Goal: Information Seeking & Learning: Learn about a topic

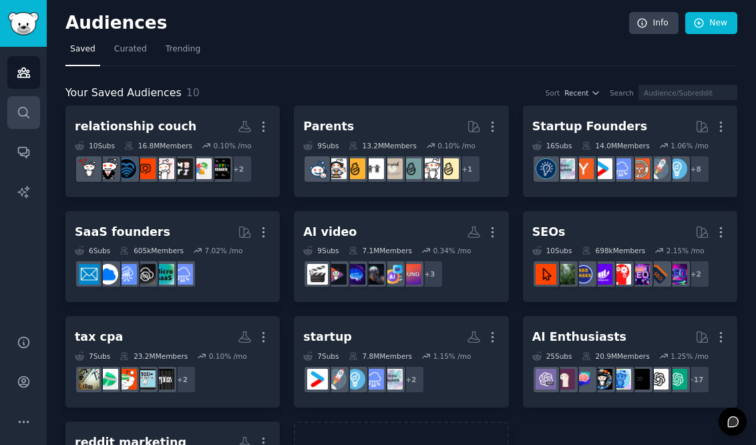
click at [30, 120] on link "Search" at bounding box center [23, 112] width 33 height 33
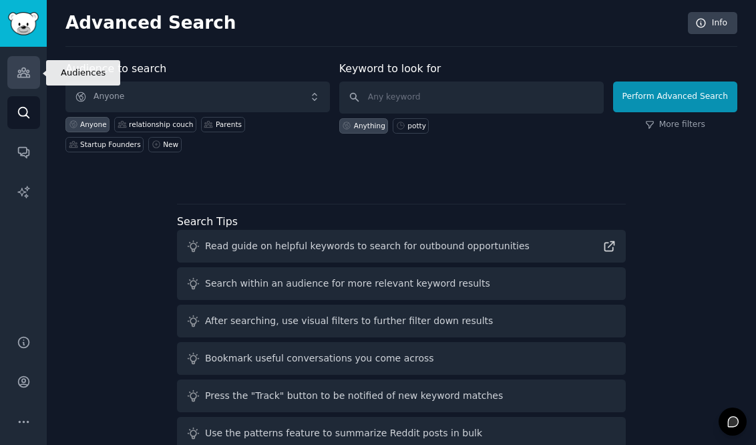
click at [18, 77] on icon "Sidebar" at bounding box center [23, 72] width 12 height 9
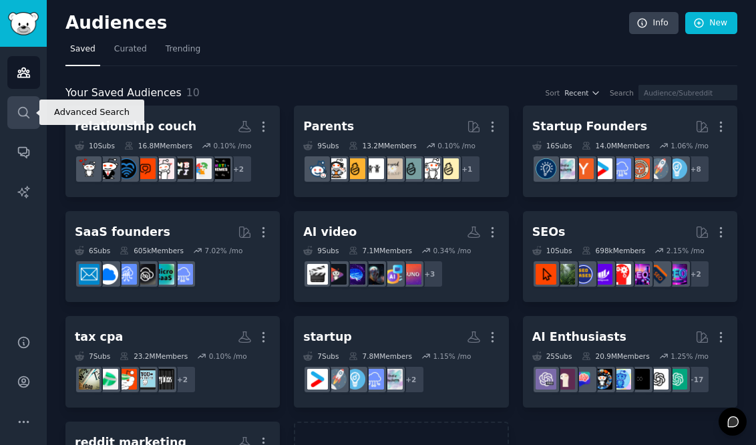
click at [23, 104] on link "Search" at bounding box center [23, 112] width 33 height 33
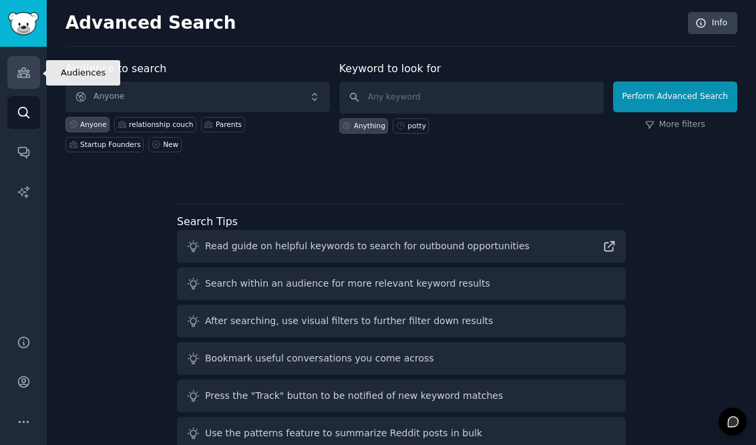
click at [25, 67] on icon "Sidebar" at bounding box center [24, 72] width 14 height 14
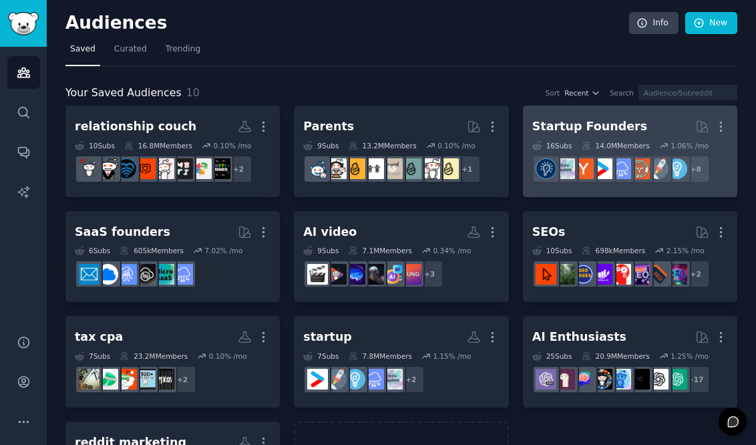
click at [578, 132] on div "Startup Founders" at bounding box center [589, 126] width 115 height 17
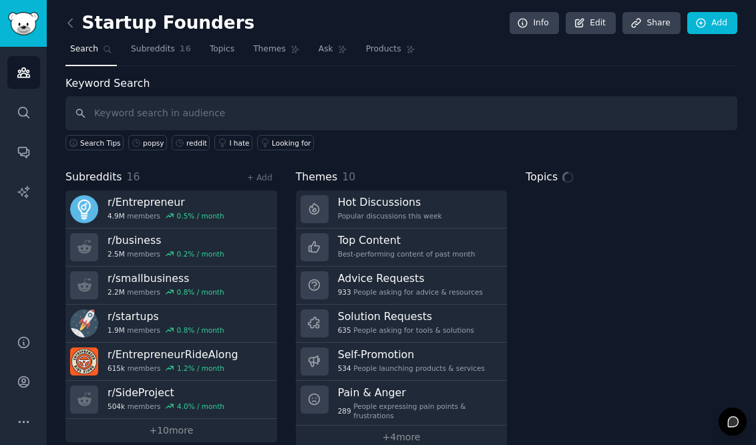
click at [339, 118] on input "text" at bounding box center [401, 113] width 672 height 34
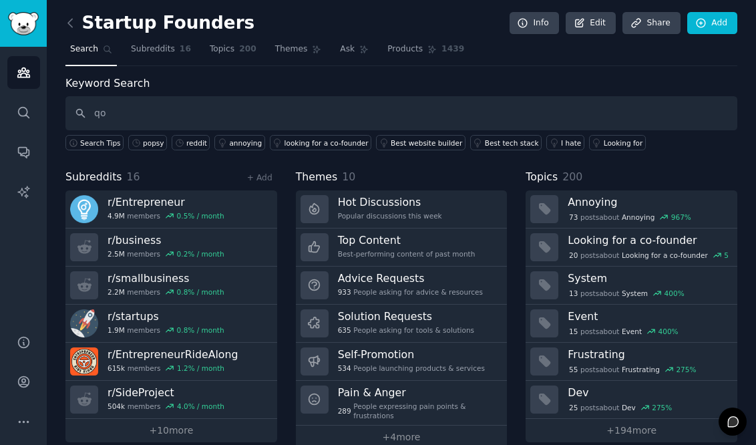
type input "q"
type input "[URL]"
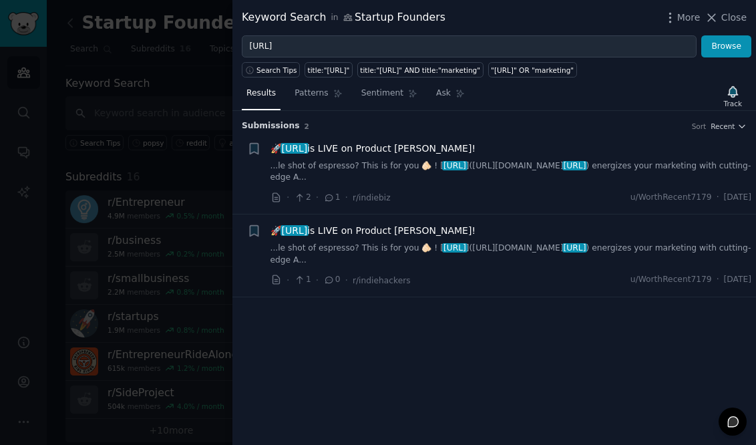
click at [367, 172] on link "...le shot of espresso? This is for you 🫵🏻 ! [ [URL] ]([URL][DOMAIN_NAME] [URL]…" at bounding box center [512, 171] width 482 height 23
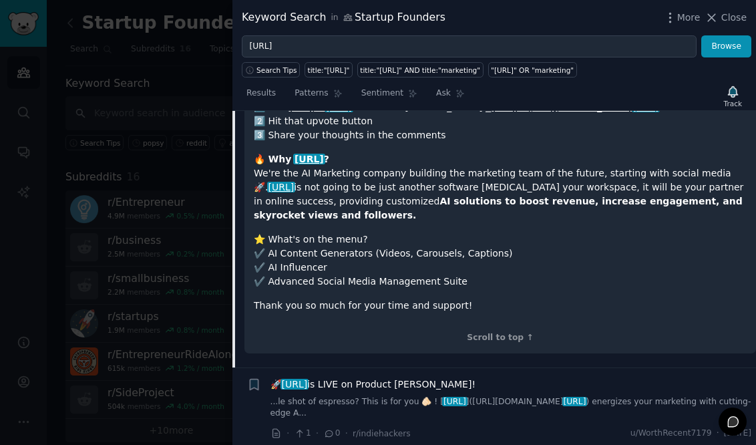
scroll to position [248, 0]
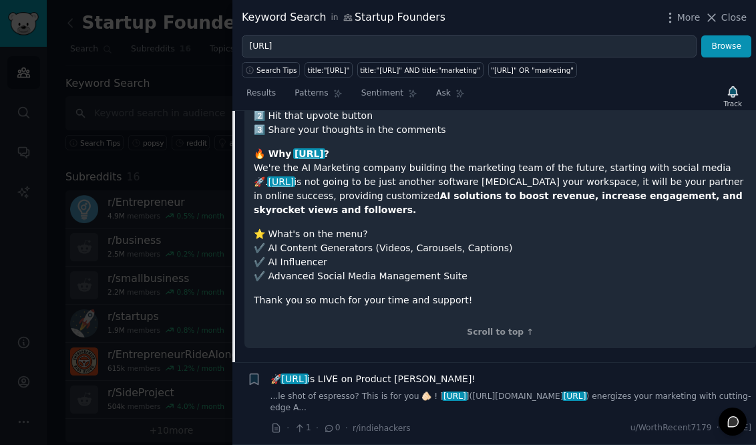
click at [328, 385] on div "🚀 [URL] is LIVE on Product [PERSON_NAME]! ...le shot of espresso? This is for y…" at bounding box center [512, 393] width 482 height 42
click at [383, 381] on span "🚀 [URL] is LIVE on Product [PERSON_NAME]!" at bounding box center [374, 379] width 206 height 14
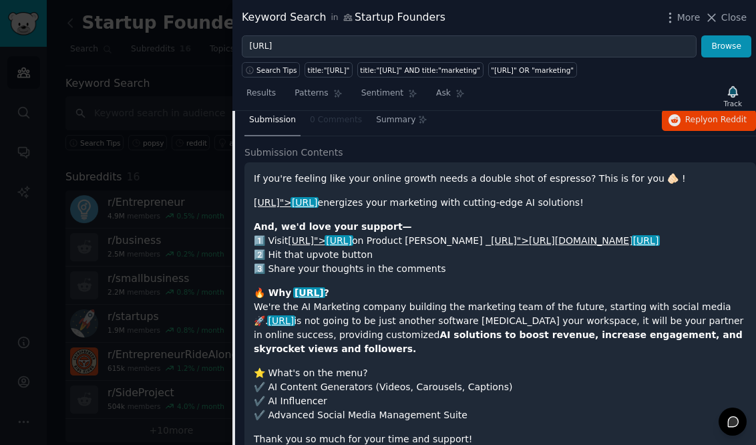
scroll to position [248, 0]
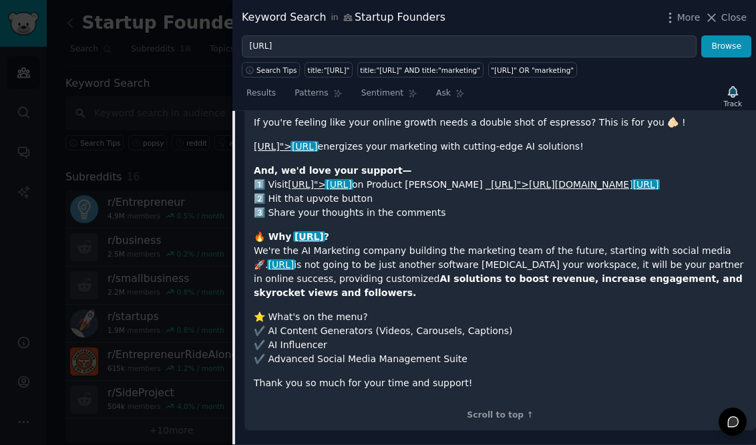
click at [532, 183] on link "[URL]">[URL][DOMAIN_NAME] [URL]" at bounding box center [575, 184] width 168 height 11
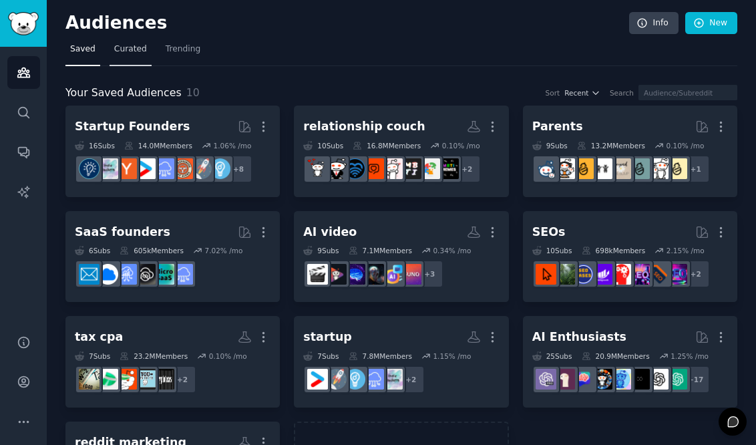
click at [139, 53] on span "Curated" at bounding box center [130, 49] width 33 height 12
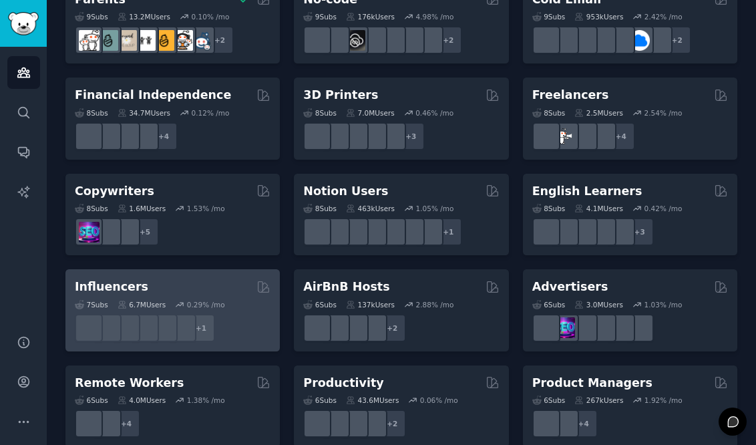
scroll to position [780, 0]
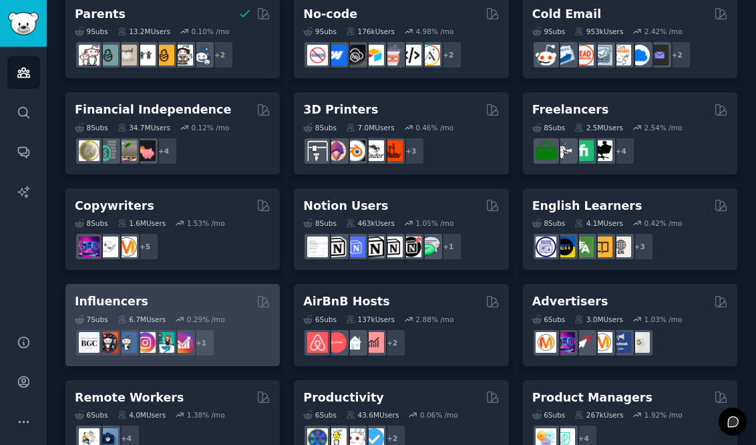
click at [238, 315] on div "7 Sub s 6.7M Users 0.29 % /mo" at bounding box center [173, 319] width 196 height 9
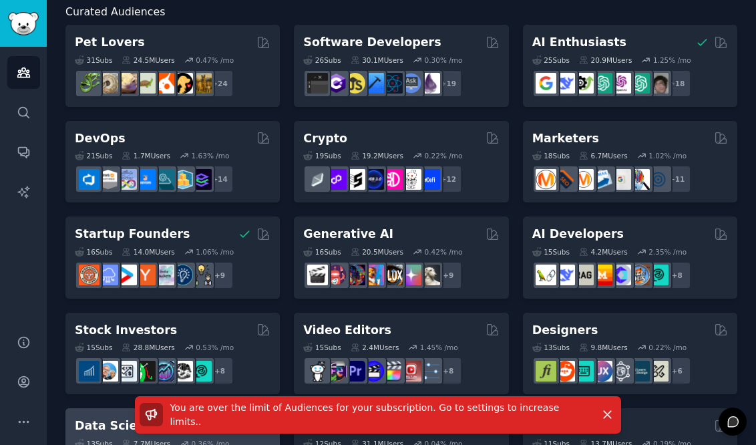
scroll to position [0, 0]
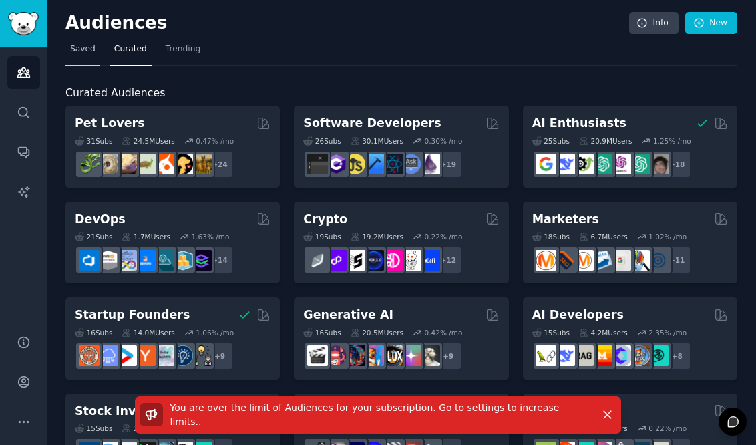
click at [81, 45] on span "Saved" at bounding box center [82, 49] width 25 height 12
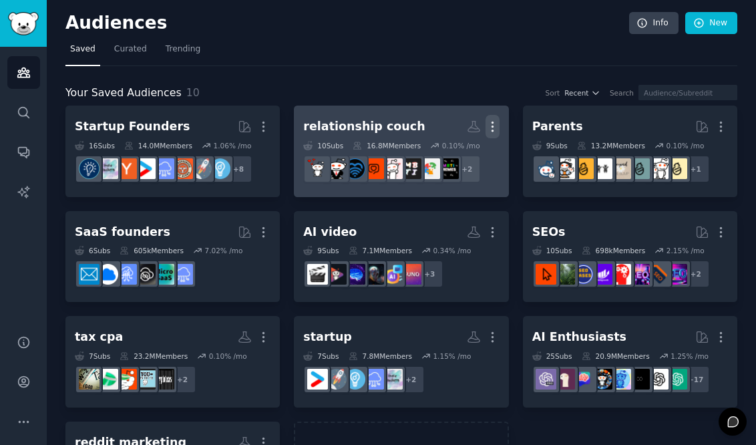
click at [492, 126] on icon "button" at bounding box center [492, 126] width 1 height 9
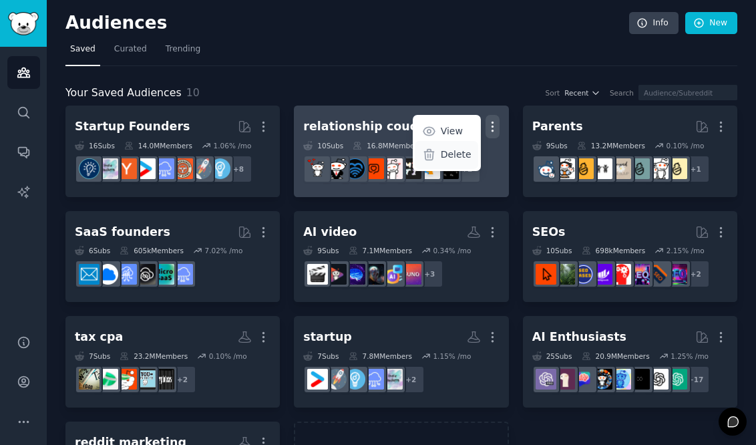
click at [459, 153] on p "Delete" at bounding box center [456, 155] width 31 height 14
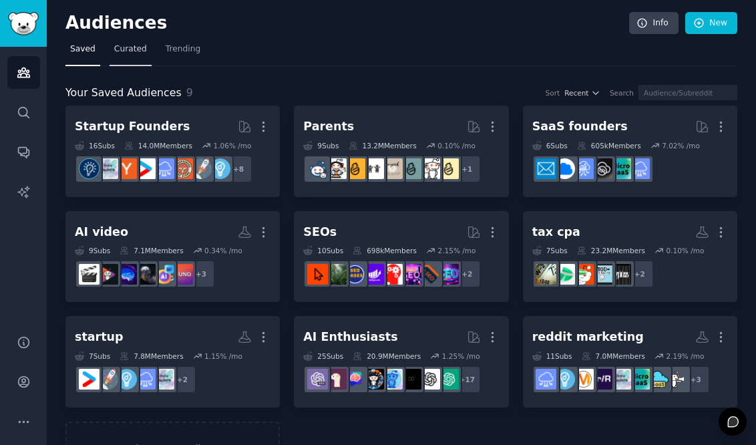
click at [140, 41] on link "Curated" at bounding box center [131, 52] width 42 height 27
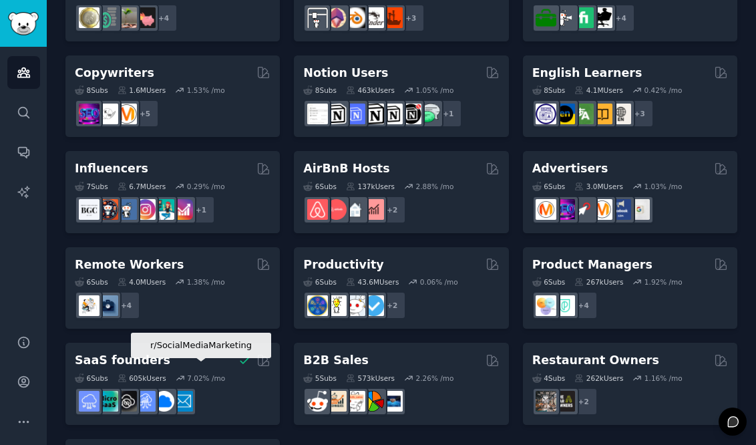
scroll to position [916, 0]
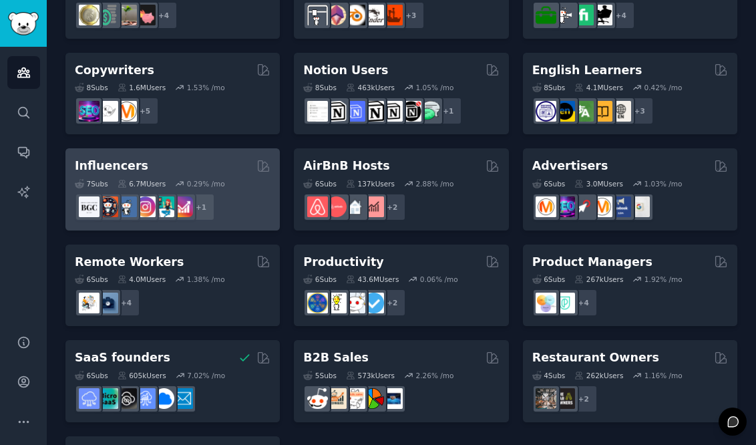
click at [237, 205] on div "+ 1" at bounding box center [173, 207] width 196 height 28
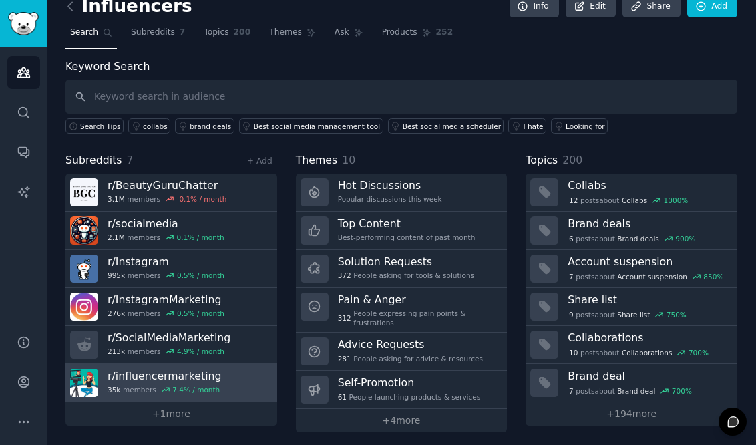
scroll to position [23, 0]
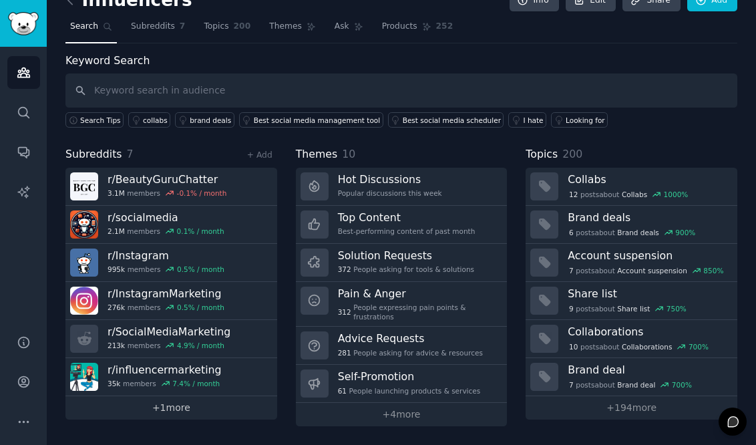
click at [194, 404] on link "+ 1 more" at bounding box center [171, 407] width 212 height 23
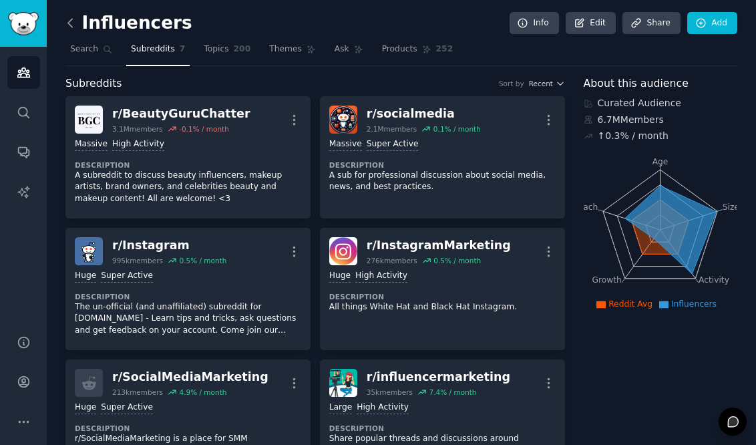
click at [71, 23] on icon at bounding box center [70, 23] width 14 height 14
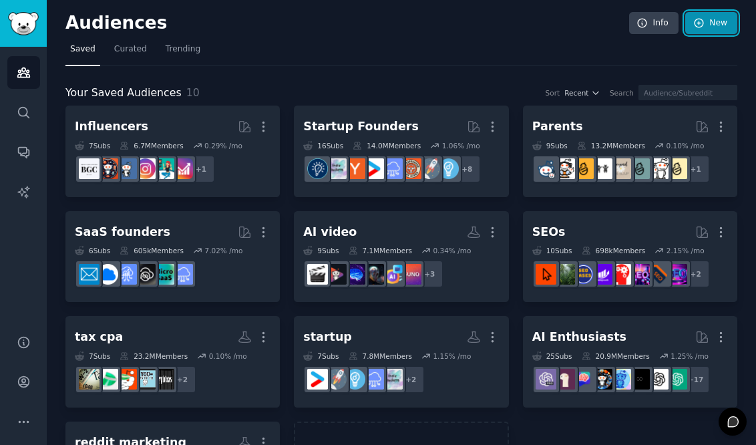
click at [721, 29] on link "New" at bounding box center [711, 23] width 52 height 23
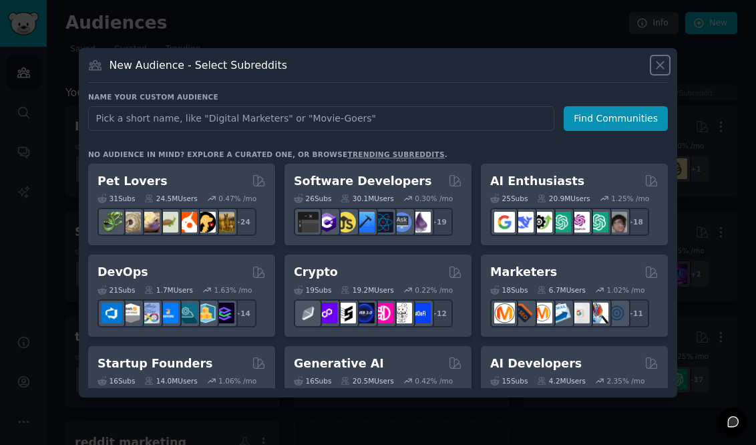
click at [653, 65] on icon at bounding box center [660, 65] width 14 height 14
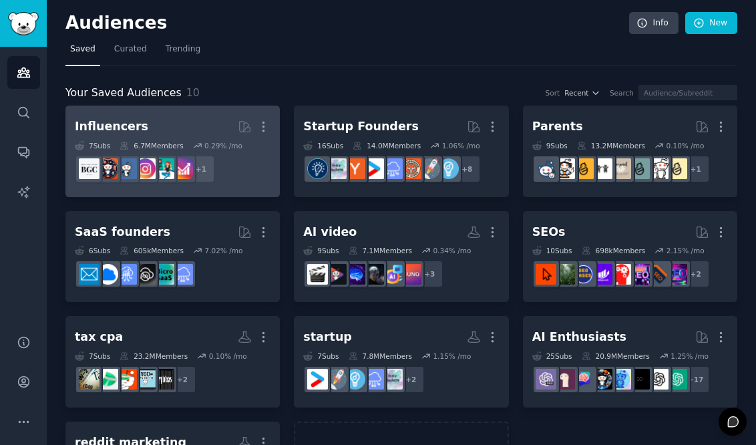
click at [185, 150] on dd "+ 1" at bounding box center [173, 168] width 196 height 37
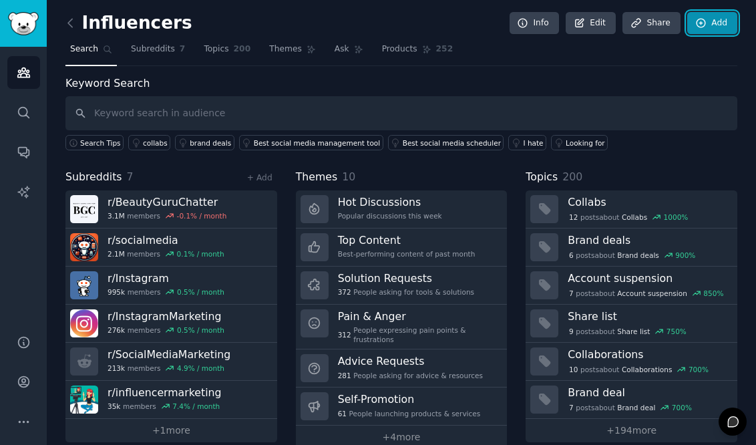
click at [690, 31] on link "Add" at bounding box center [712, 23] width 50 height 23
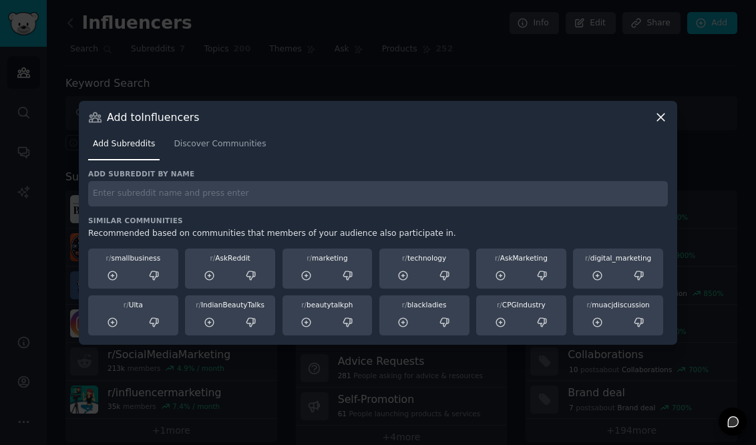
click at [389, 187] on input "text" at bounding box center [378, 194] width 580 height 26
type input "tiktok"
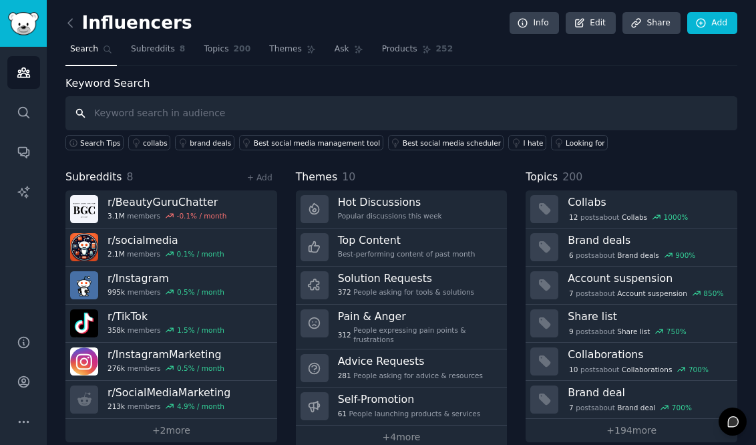
click at [174, 111] on input "text" at bounding box center [401, 113] width 672 height 34
type input "t"
click at [707, 32] on link "Add" at bounding box center [712, 23] width 50 height 23
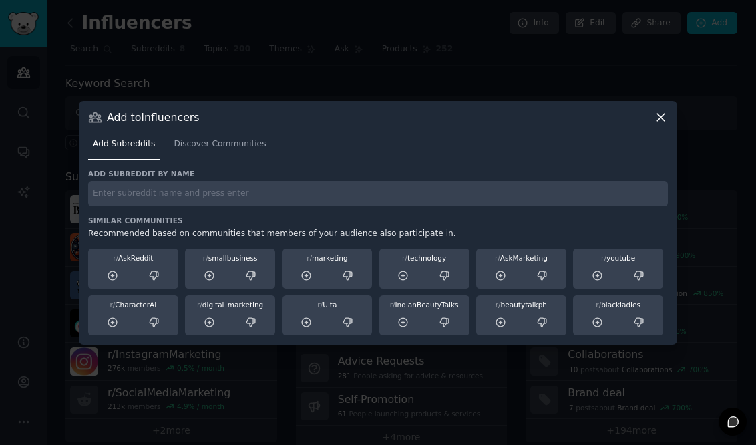
click at [315, 217] on div "Add subreddit by name Similar Communities Recommended based on communities that…" at bounding box center [378, 252] width 580 height 166
click at [246, 215] on div "Add subreddit by name tiktok content Similar Communities Recommended based on c…" at bounding box center [378, 252] width 580 height 166
click at [150, 189] on input "tiktok content" at bounding box center [378, 194] width 580 height 26
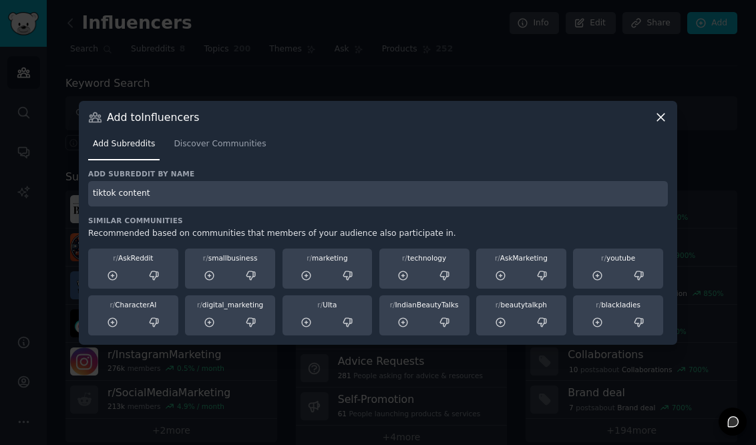
click at [150, 189] on input "tiktok content" at bounding box center [378, 194] width 580 height 26
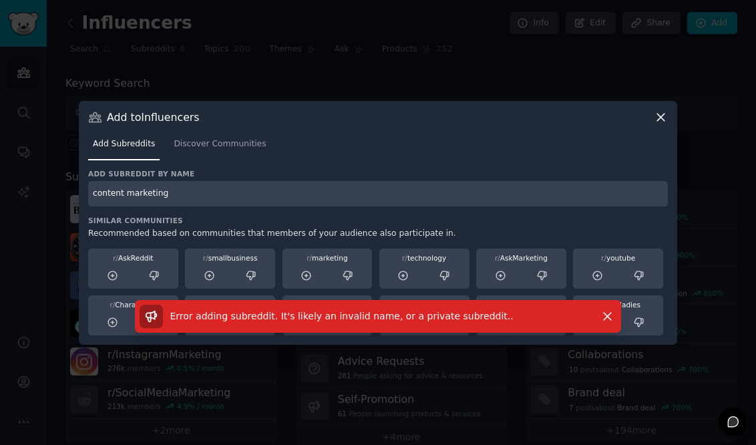
click at [120, 192] on input "content marketing" at bounding box center [378, 194] width 580 height 26
type input "video marketing"
click at [277, 204] on input "video marketing" at bounding box center [378, 194] width 580 height 26
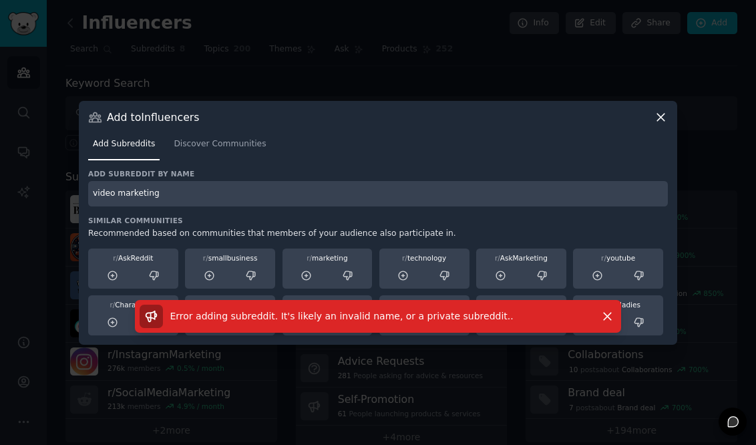
click at [661, 118] on icon at bounding box center [661, 117] width 14 height 14
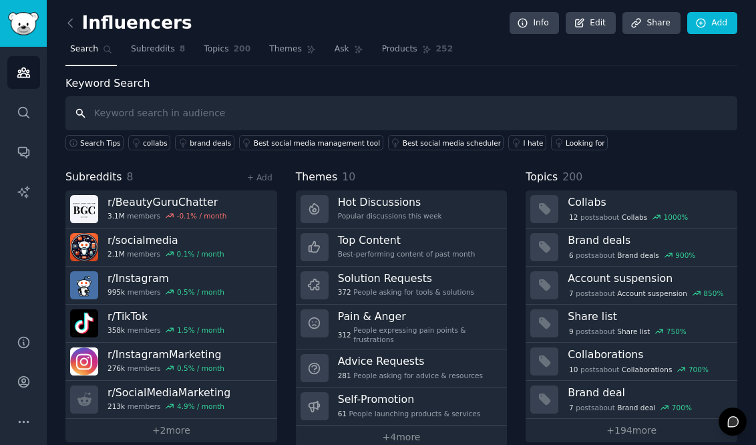
click at [456, 114] on input "text" at bounding box center [401, 113] width 672 height 34
type input "viral video"
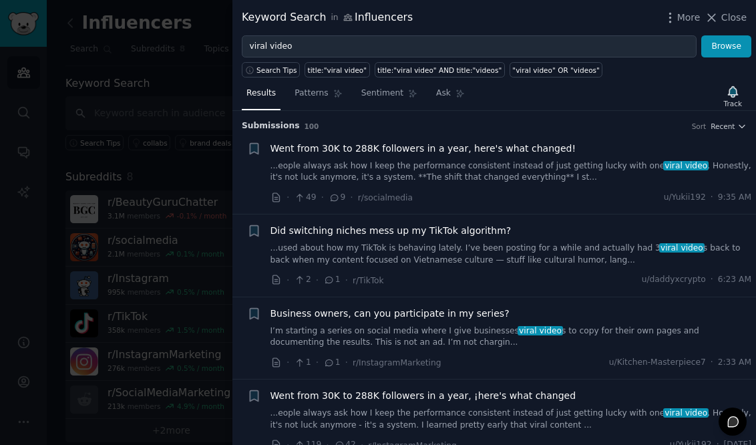
click at [476, 198] on div "· 49 · 9 · r/socialmedia u/Yukii192 · 9:35 AM" at bounding box center [512, 197] width 482 height 14
click at [476, 182] on link "...eople always ask how I keep the performance consistent instead of just getti…" at bounding box center [512, 171] width 482 height 23
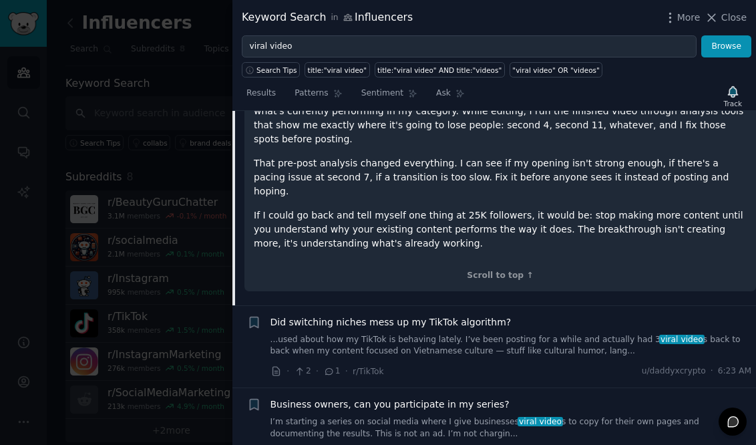
scroll to position [830, 0]
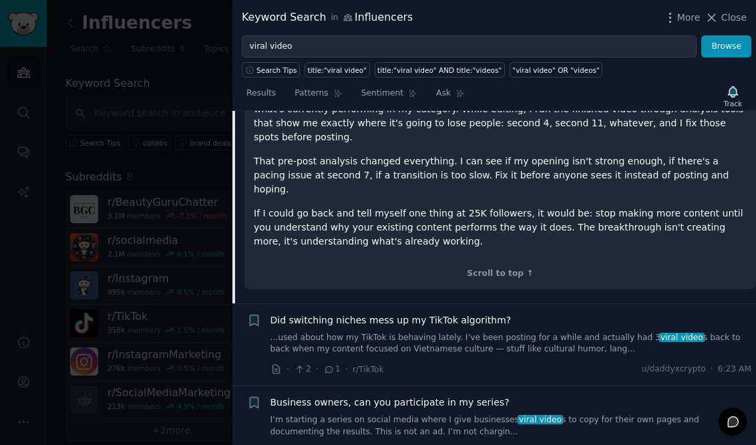
click at [510, 332] on link "...used about how my TikTok is behaving lately. I’ve been posting for a while a…" at bounding box center [512, 343] width 482 height 23
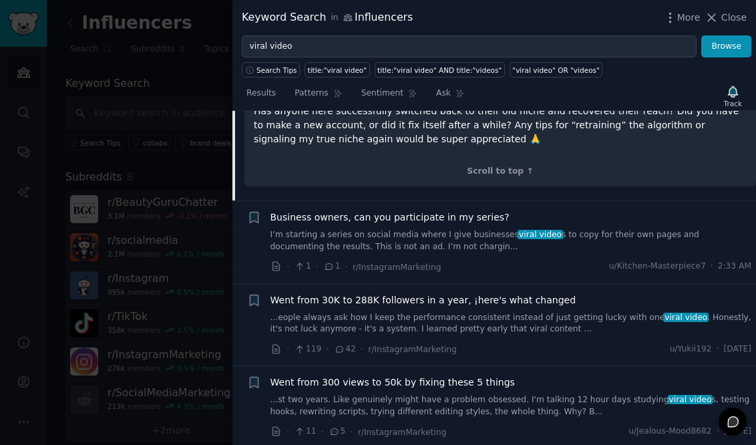
scroll to position [647, 0]
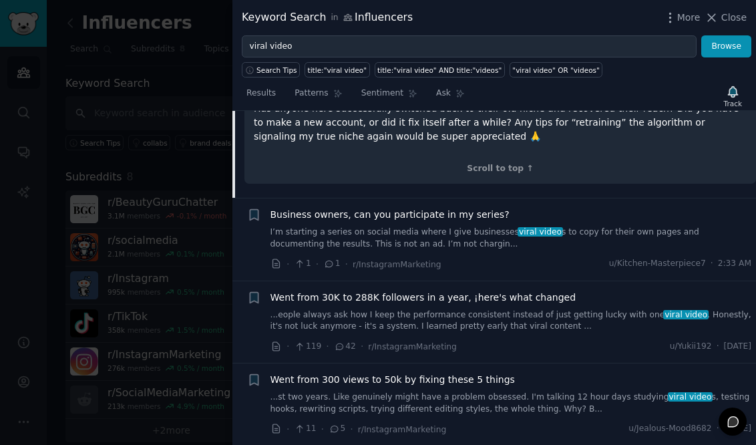
click at [491, 391] on link "...st two years. Like genuinely might have a problem obsessed. I'm talking 12 h…" at bounding box center [512, 402] width 482 height 23
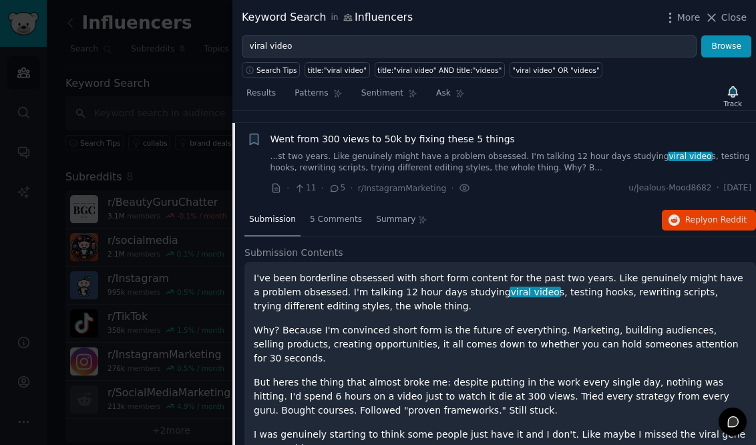
scroll to position [338, 0]
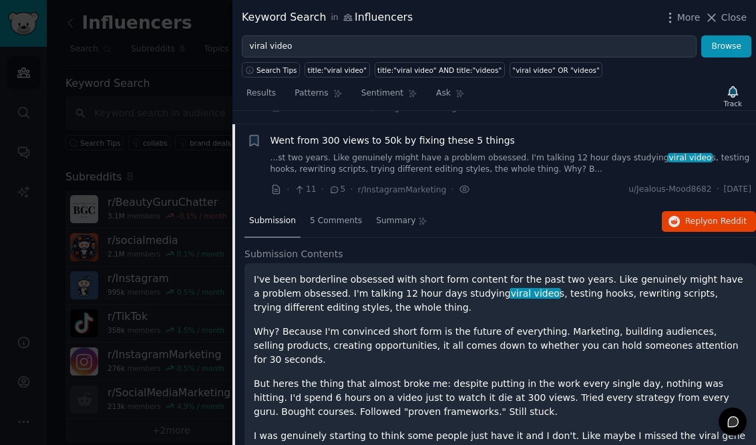
click at [494, 163] on link "...st two years. Like genuinely might have a problem obsessed. I'm talking 12 h…" at bounding box center [512, 163] width 482 height 23
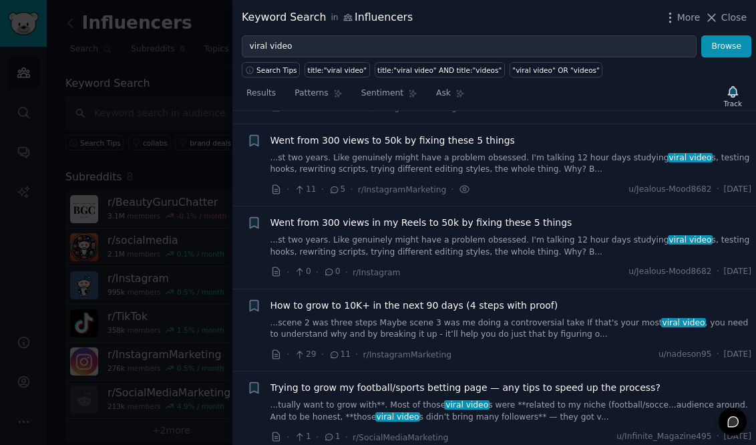
scroll to position [351, 0]
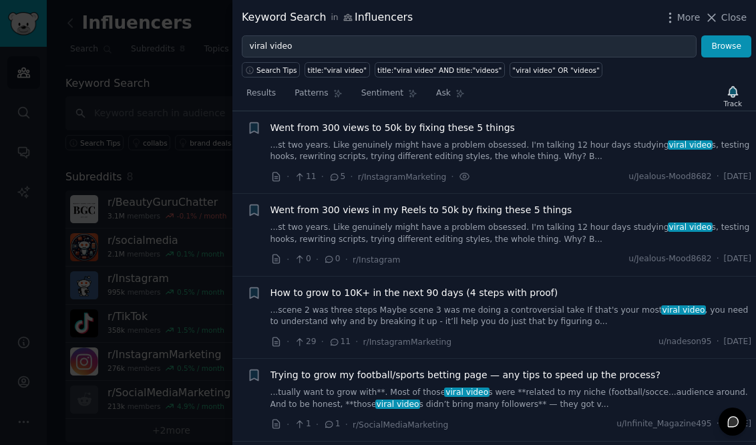
click at [494, 163] on div "Went from 300 views to 50k by fixing these 5 things ...st two years. Like genui…" at bounding box center [512, 152] width 482 height 63
click at [323, 174] on div "· 11 · 5 · r/InstagramMarketing ·" at bounding box center [371, 177] width 200 height 14
click at [333, 174] on icon at bounding box center [335, 176] width 12 height 9
click at [305, 180] on icon at bounding box center [300, 176] width 12 height 9
click at [335, 180] on icon at bounding box center [335, 176] width 12 height 9
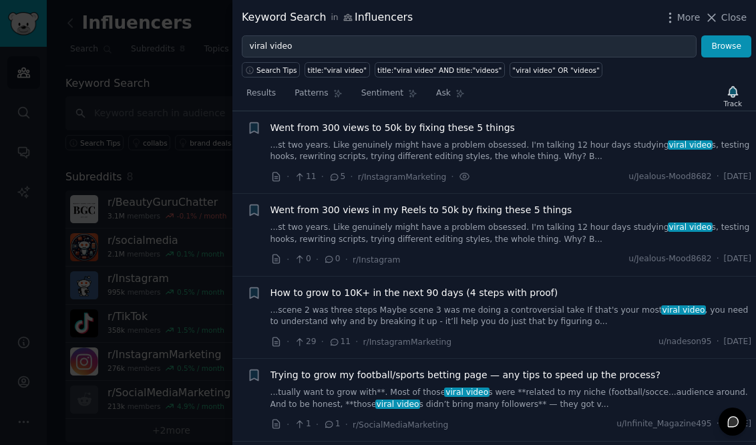
click at [294, 175] on icon at bounding box center [300, 176] width 12 height 9
click at [327, 158] on link "...st two years. Like genuinely might have a problem obsessed. I'm talking 12 h…" at bounding box center [512, 151] width 482 height 23
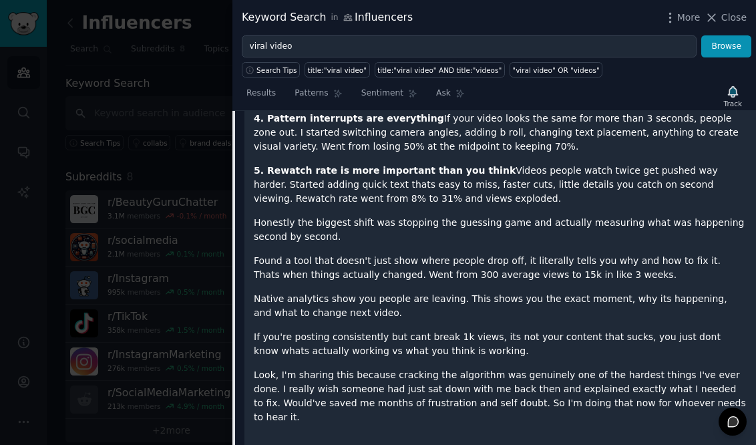
scroll to position [925, 0]
click at [361, 260] on p "Found a tool that doesn't just show where people drop off, it literally tells y…" at bounding box center [500, 268] width 493 height 28
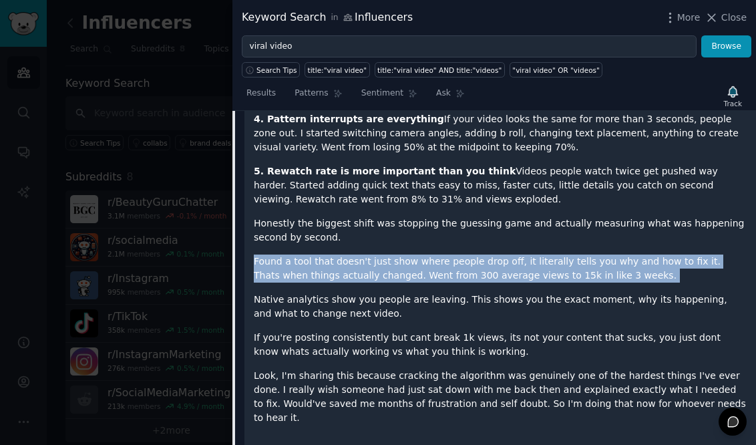
click at [361, 260] on p "Found a tool that doesn't just show where people drop off, it literally tells y…" at bounding box center [500, 268] width 493 height 28
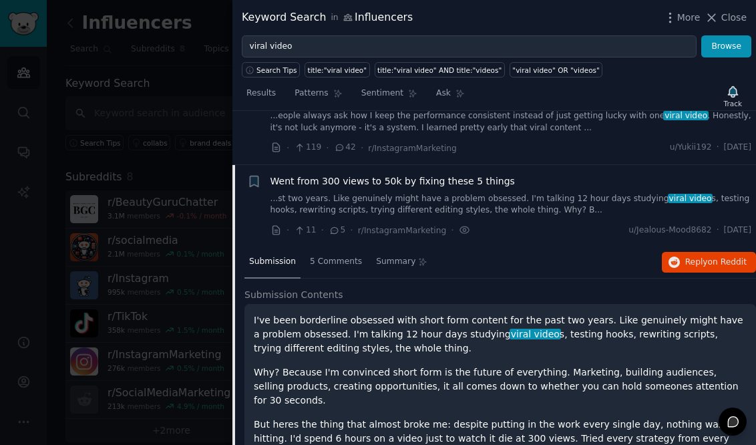
scroll to position [297, 0]
click at [341, 265] on span "5 Comments" at bounding box center [336, 262] width 52 height 12
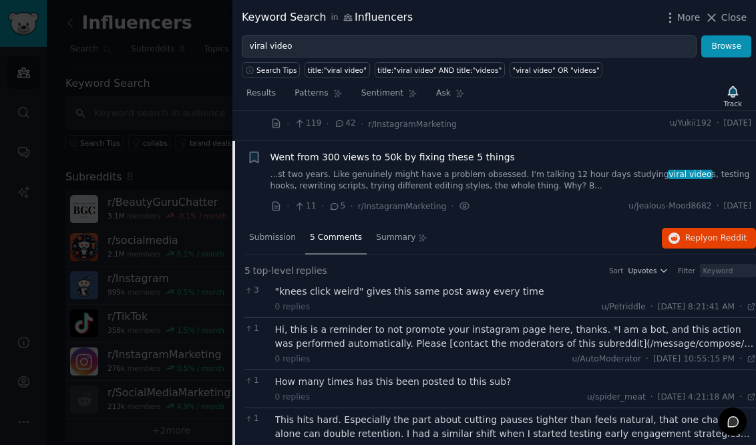
scroll to position [328, 0]
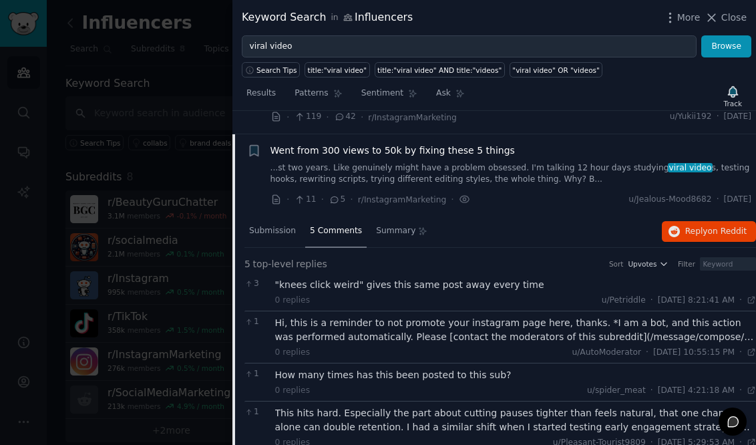
click at [374, 335] on div "Hi, this is a reminder to not promote your instagram page here, thanks. *I am a…" at bounding box center [516, 330] width 482 height 28
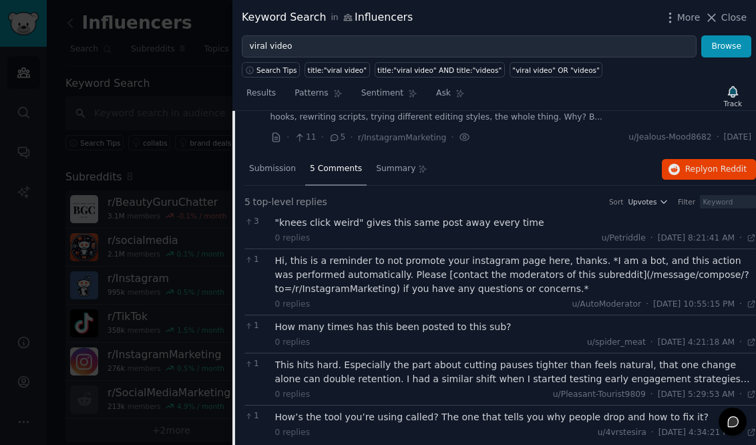
scroll to position [393, 0]
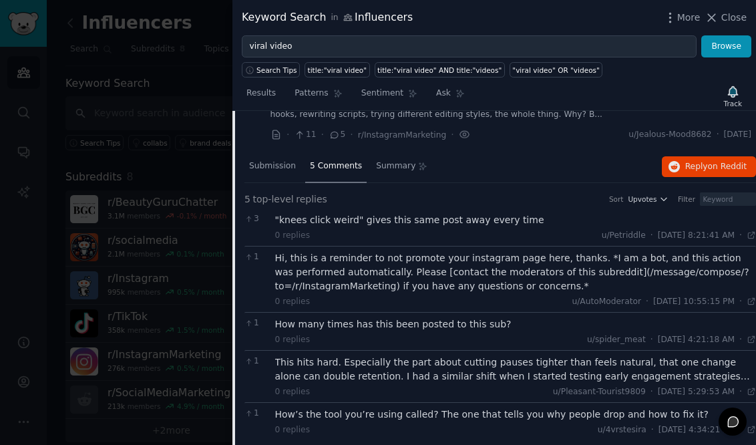
click at [377, 328] on div "How many times has this been posted to this sub?" at bounding box center [516, 324] width 482 height 14
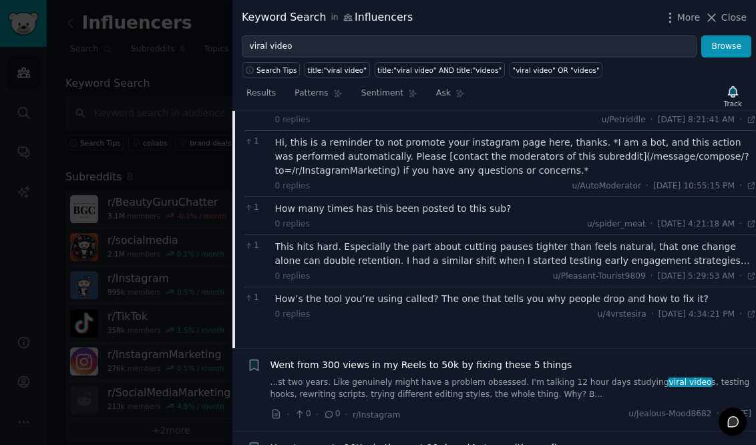
scroll to position [509, 0]
click at [390, 298] on div "How’s the tool you’re using called? The one that tells you why people drop and …" at bounding box center [516, 298] width 482 height 14
click at [393, 300] on div "How’s the tool you’re using called? The one that tells you why people drop and …" at bounding box center [516, 298] width 482 height 14
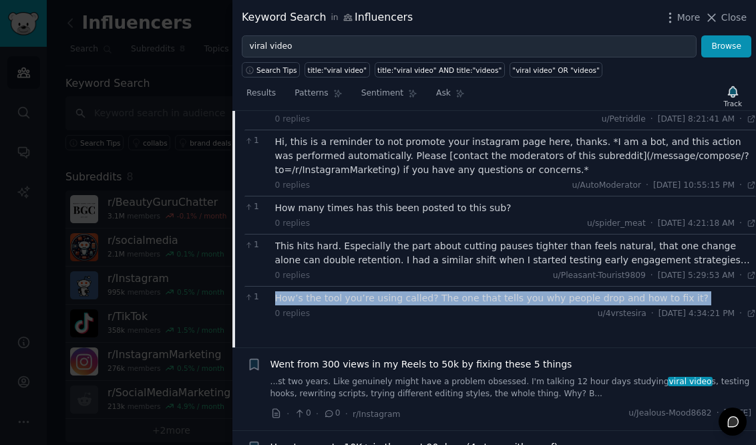
click at [393, 300] on div "How’s the tool you’re using called? The one that tells you why people drop and …" at bounding box center [516, 298] width 482 height 14
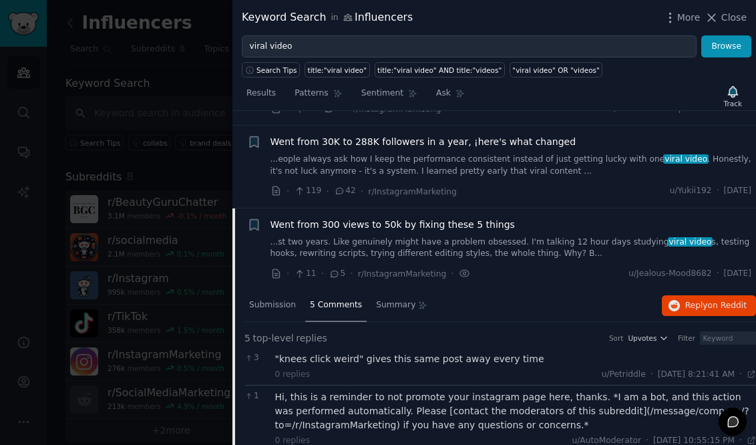
scroll to position [253, 0]
click at [282, 237] on link "...st two years. Like genuinely might have a problem obsessed. I'm talking 12 h…" at bounding box center [512, 248] width 482 height 23
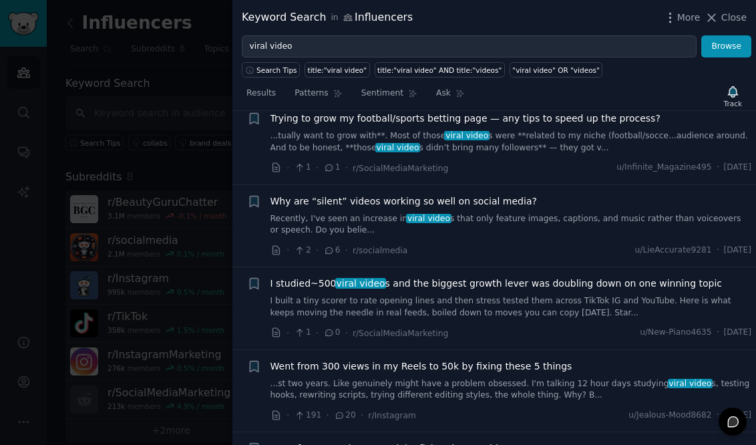
scroll to position [620, 0]
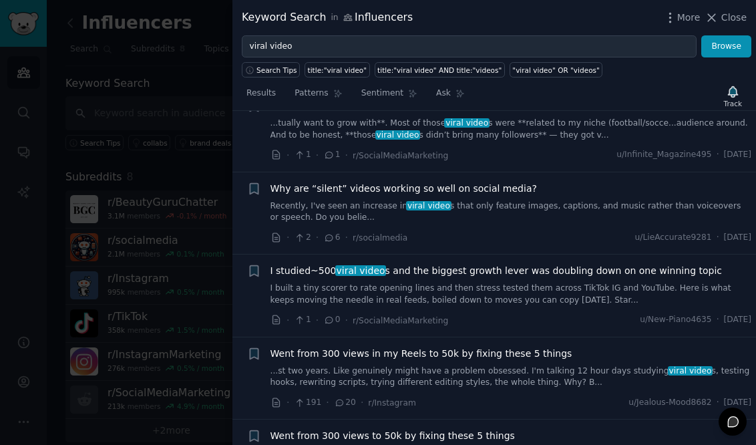
click at [355, 295] on link "I built a tiny scorer to rate opening lines and then stress tested them across …" at bounding box center [512, 294] width 482 height 23
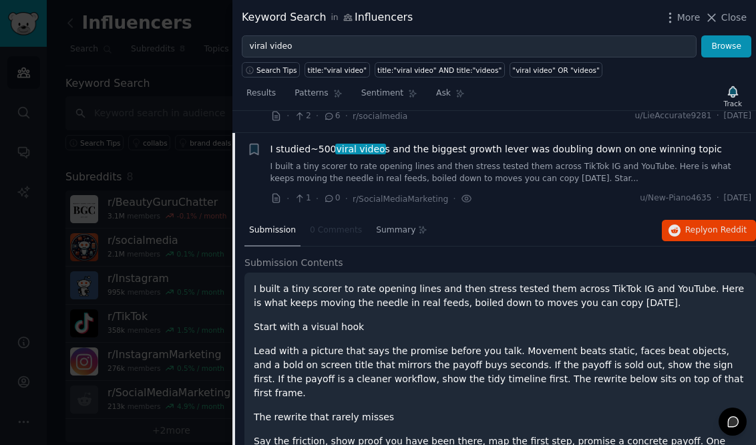
scroll to position [763, 0]
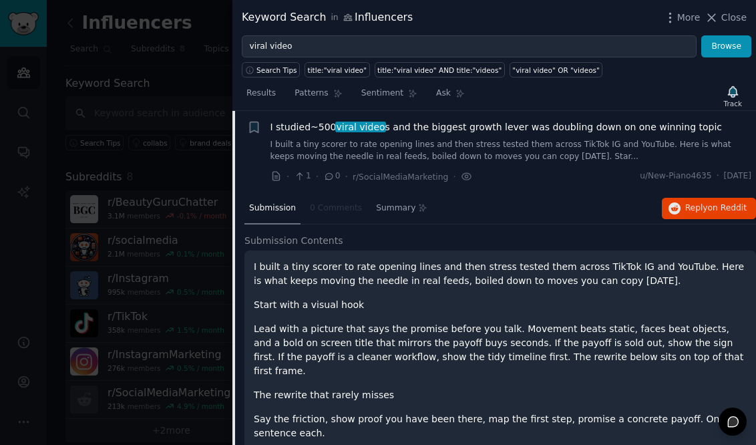
click at [399, 144] on link "I built a tiny scorer to rate opening lines and then stress tested them across …" at bounding box center [512, 150] width 482 height 23
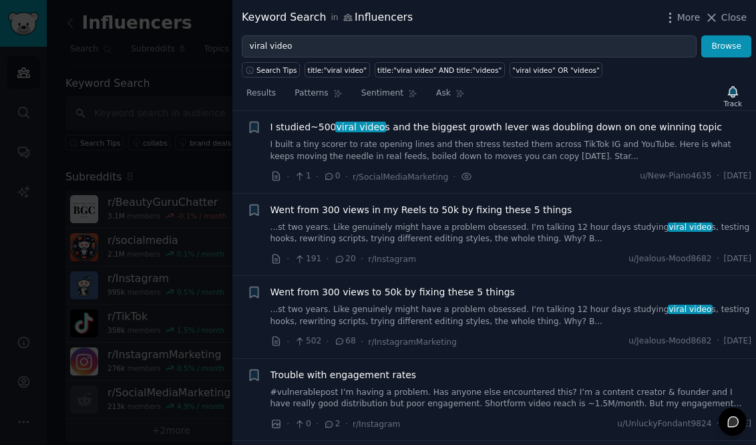
click at [399, 144] on link "I built a tiny scorer to rate opening lines and then stress tested them across …" at bounding box center [512, 150] width 482 height 23
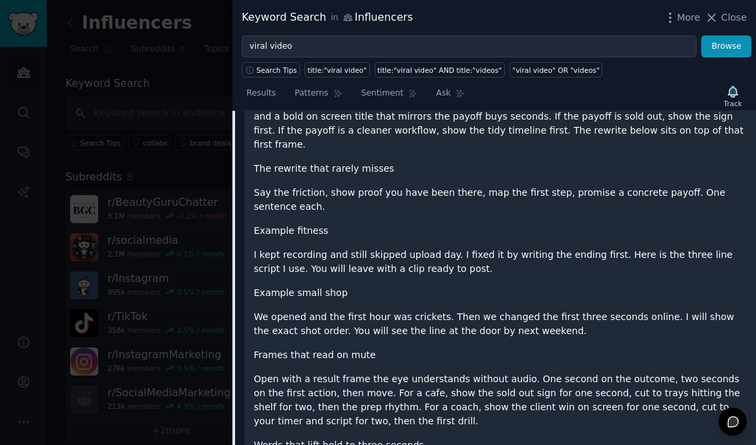
scroll to position [993, 0]
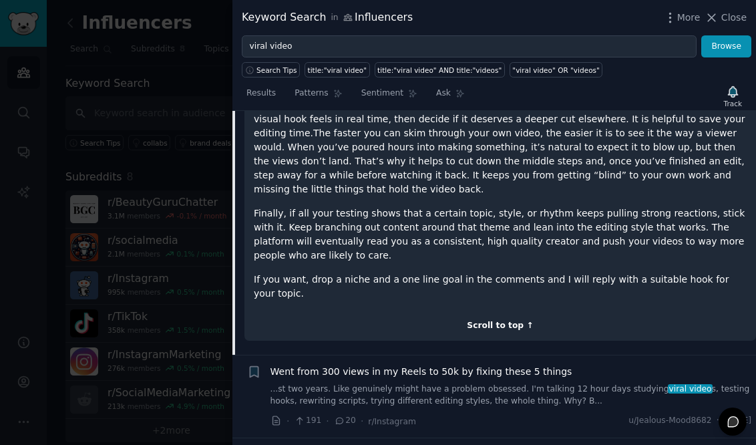
click at [482, 320] on div "Scroll to top ↑" at bounding box center [500, 326] width 493 height 12
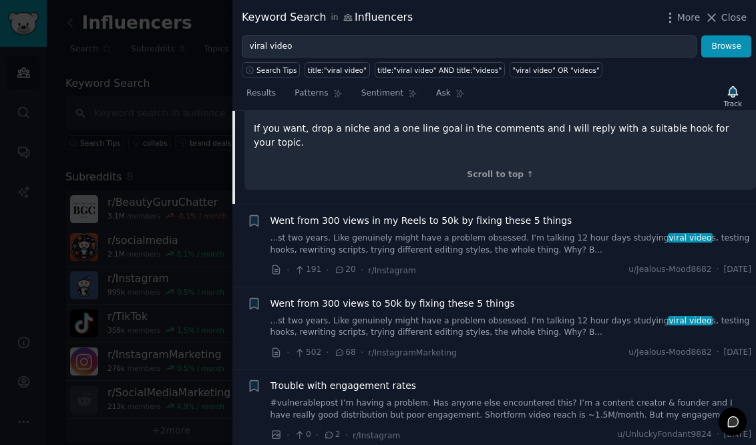
scroll to position [1604, 0]
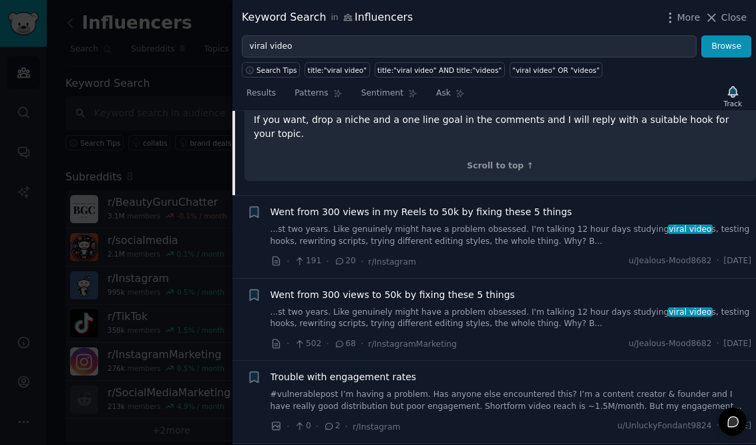
click at [350, 338] on span "68" at bounding box center [345, 344] width 22 height 12
click at [348, 307] on link "...st two years. Like genuinely might have a problem obsessed. I'm talking 12 h…" at bounding box center [512, 318] width 482 height 23
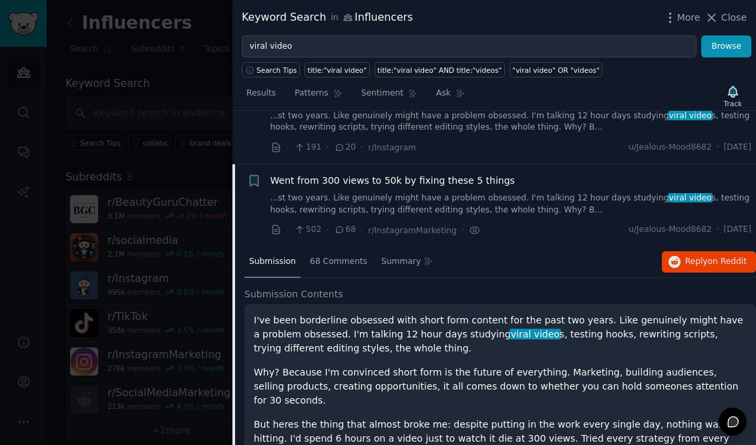
scroll to position [868, 0]
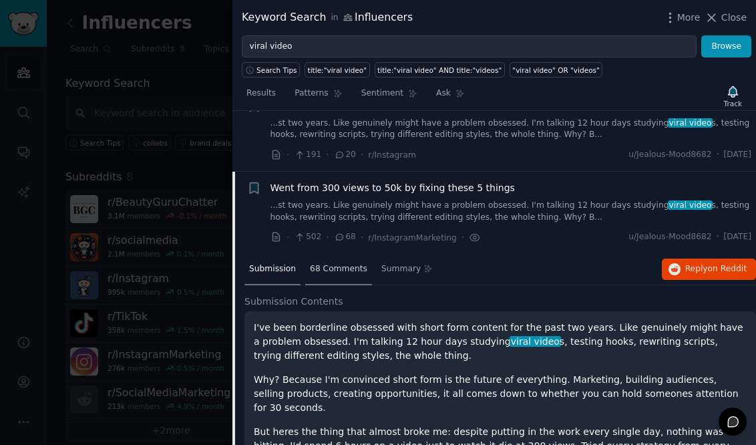
click at [339, 267] on span "68 Comments" at bounding box center [338, 269] width 57 height 12
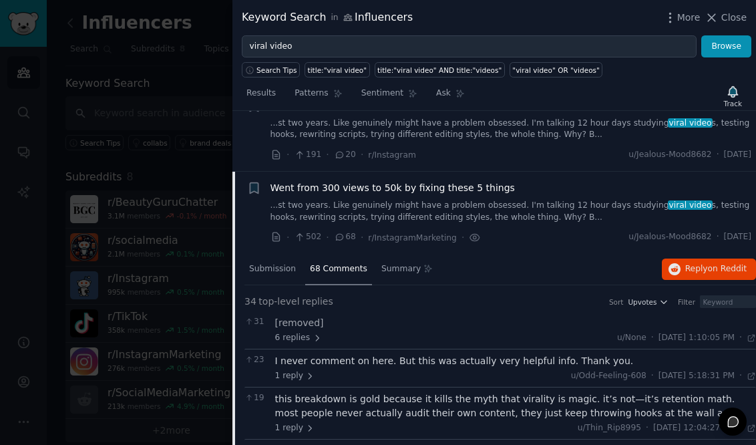
click at [339, 267] on span "68 Comments" at bounding box center [338, 269] width 57 height 12
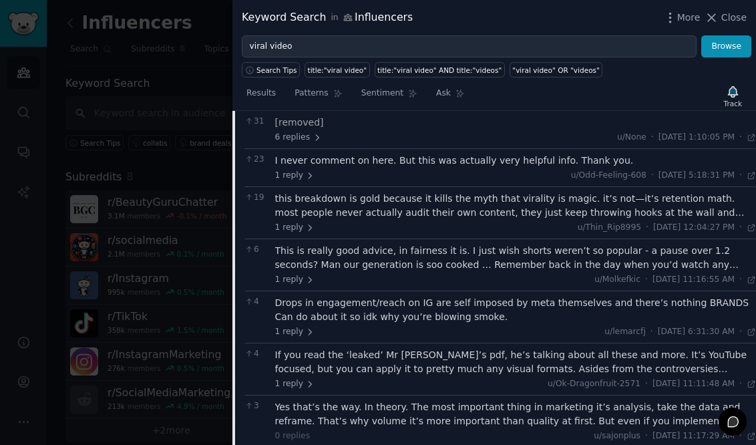
scroll to position [1067, 0]
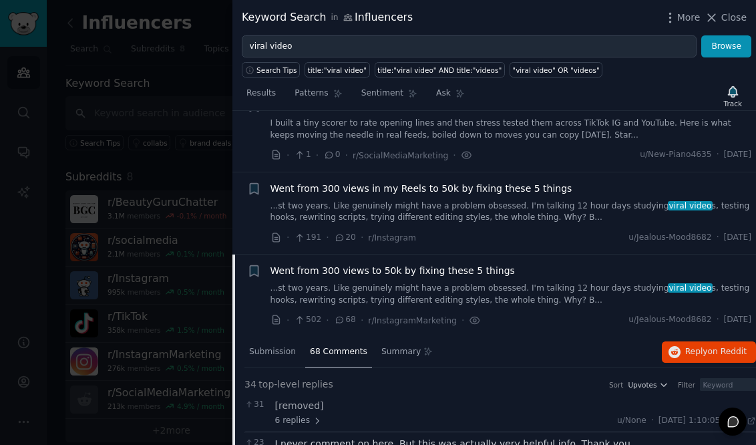
click at [372, 283] on link "...st two years. Like genuinely might have a problem obsessed. I'm talking 12 h…" at bounding box center [512, 294] width 482 height 23
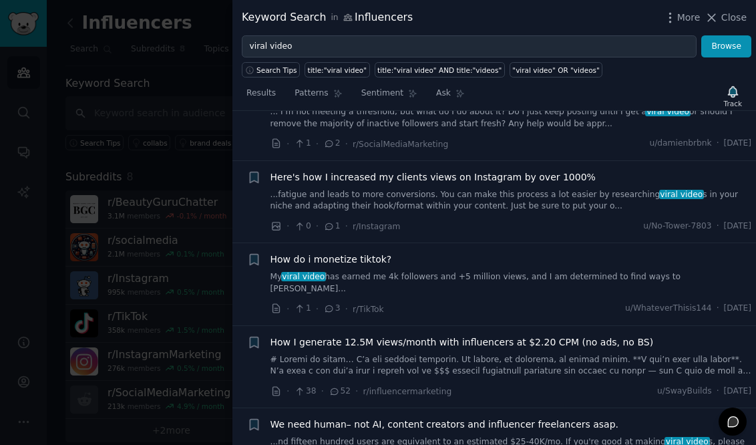
scroll to position [1294, 0]
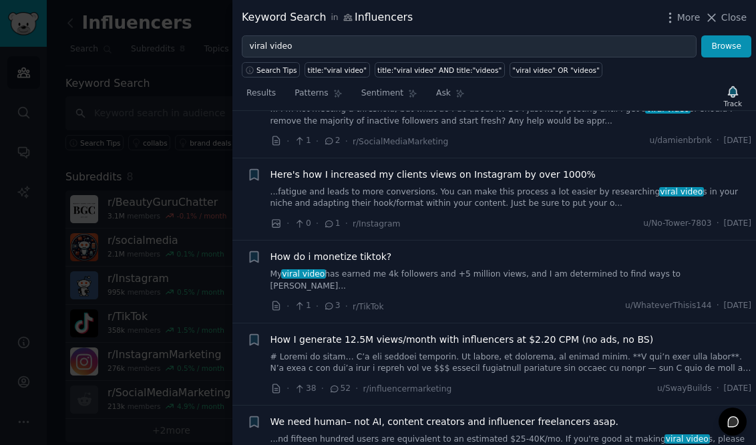
click at [433, 273] on link "My viral video has earned me 4k followers and +5 million views, and I am determ…" at bounding box center [512, 280] width 482 height 23
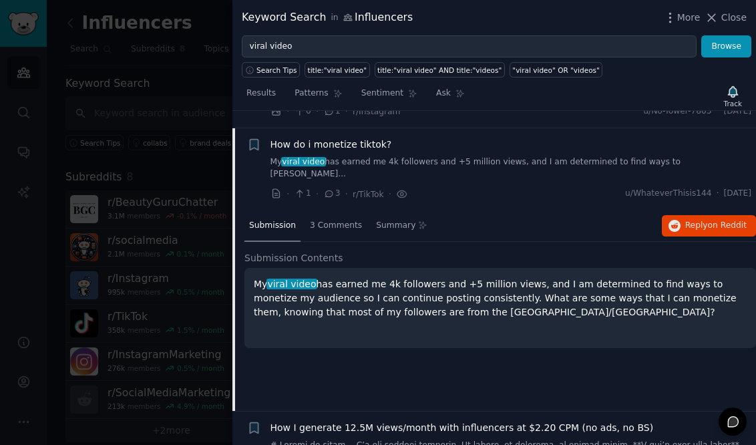
scroll to position [1423, 0]
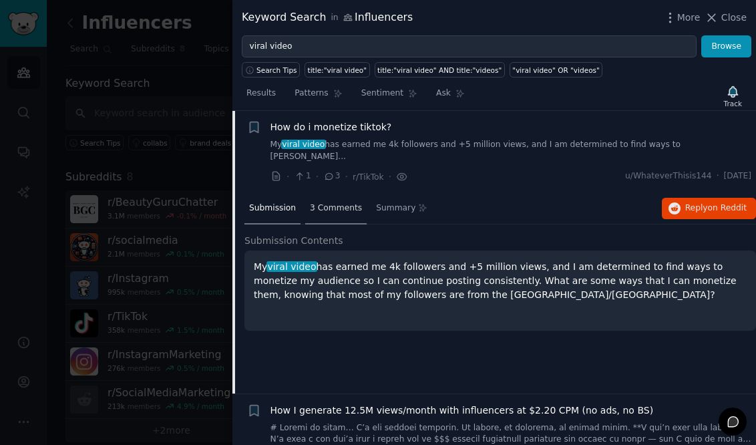
click at [337, 202] on span "3 Comments" at bounding box center [336, 208] width 52 height 12
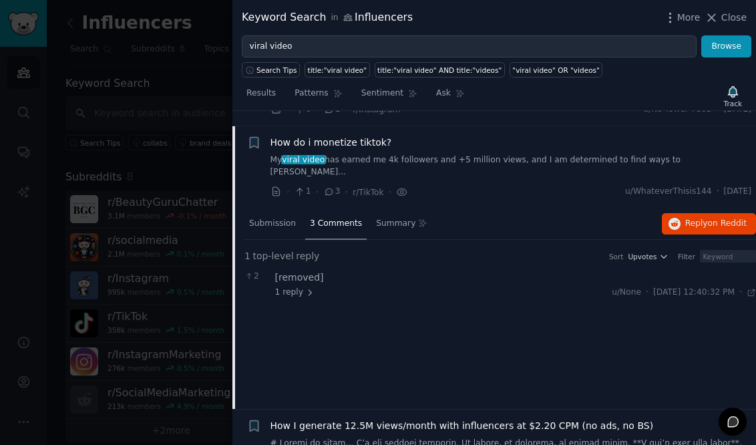
scroll to position [1394, 0]
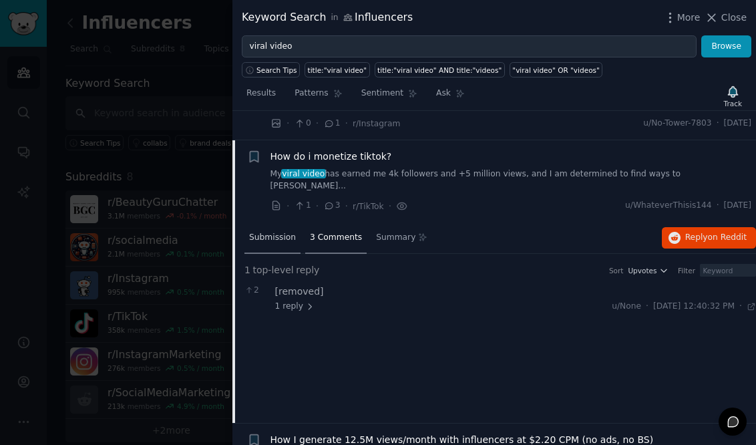
click at [280, 232] on span "Submission" at bounding box center [272, 238] width 47 height 12
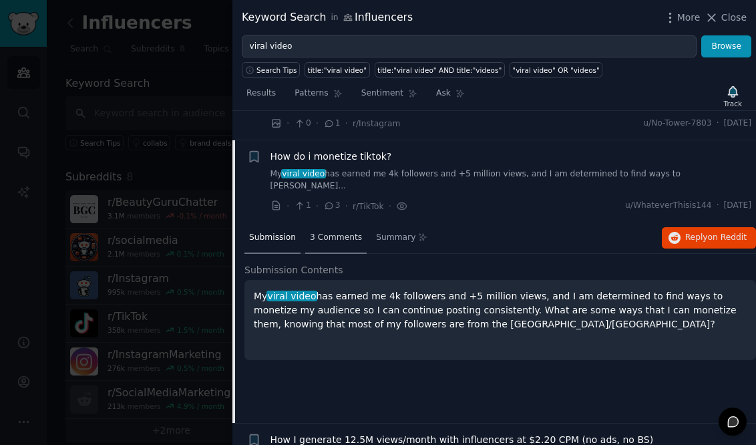
click at [318, 232] on span "3 Comments" at bounding box center [336, 238] width 52 height 12
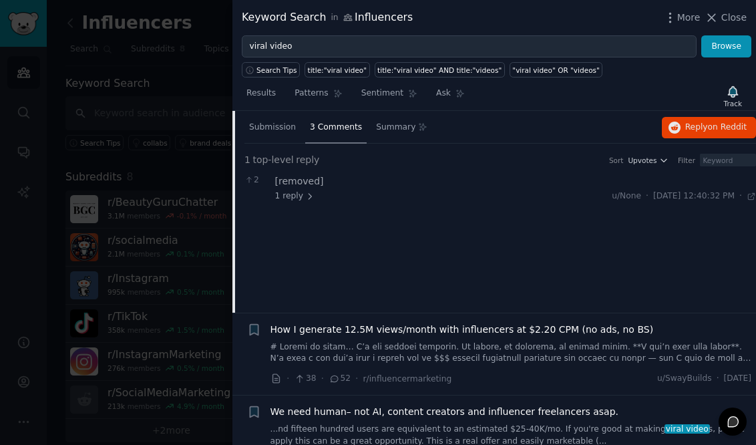
scroll to position [1516, 0]
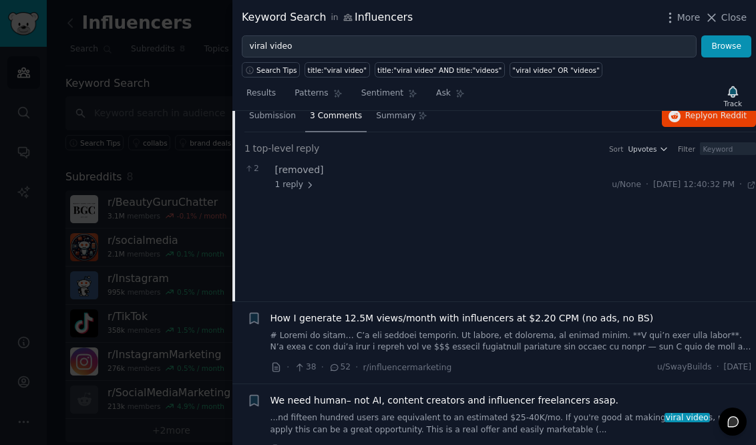
click at [297, 180] on div "2 [removed] 1 reply u/None · Fri 9/12/2025, 12:40:32 PM Fri 9/12/2025 ·" at bounding box center [500, 176] width 512 height 37
click at [296, 179] on span "1 reply" at bounding box center [295, 185] width 40 height 12
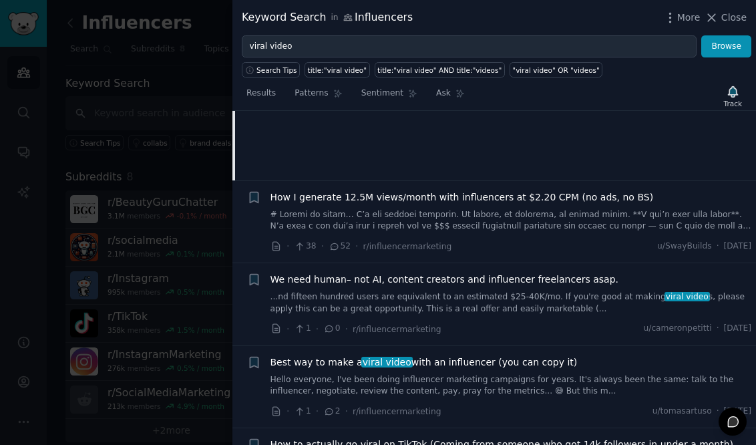
scroll to position [1637, 0]
click at [327, 214] on link at bounding box center [512, 219] width 482 height 23
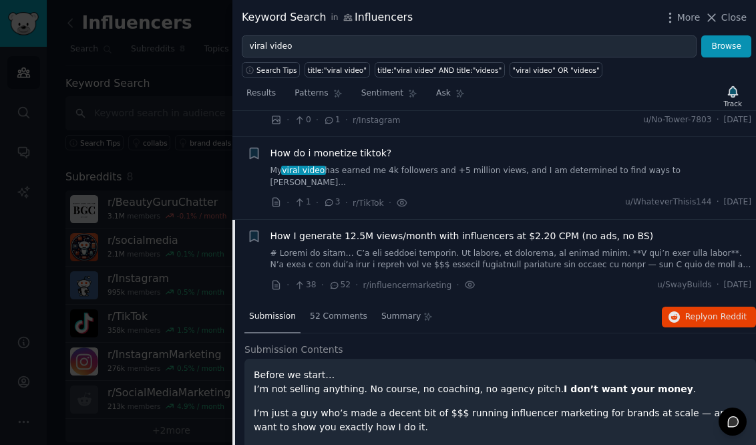
scroll to position [1369, 0]
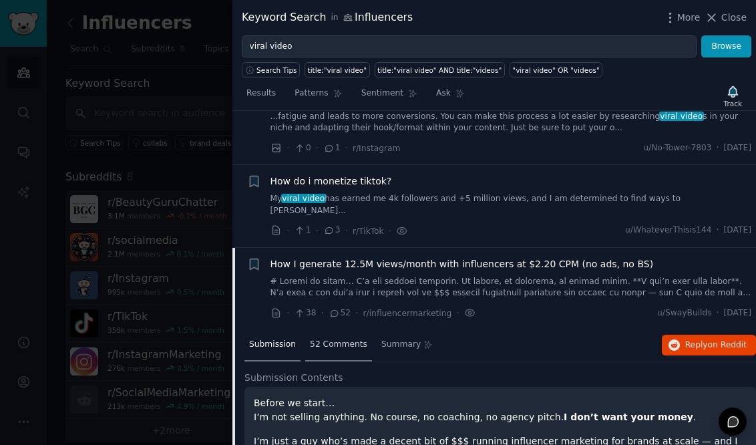
click at [337, 343] on div "52 Comments" at bounding box center [338, 345] width 67 height 32
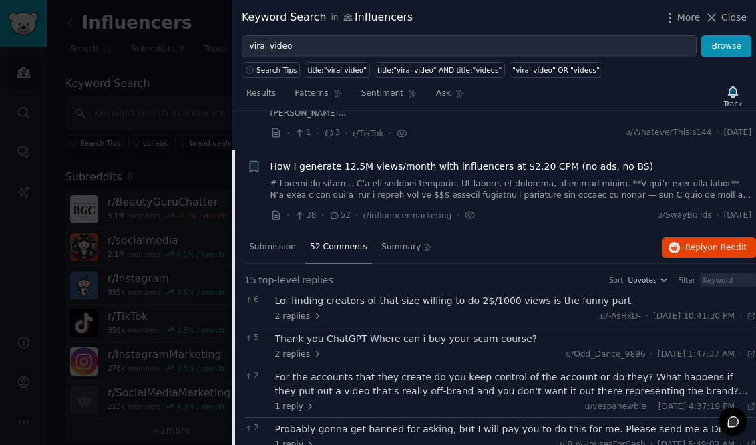
scroll to position [1468, 0]
